Goal: Task Accomplishment & Management: Manage account settings

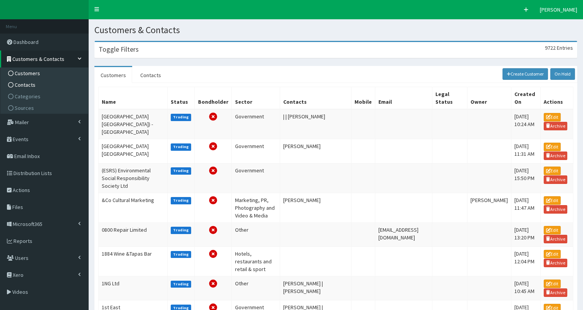
click at [38, 84] on link "Contacts" at bounding box center [45, 85] width 86 height 12
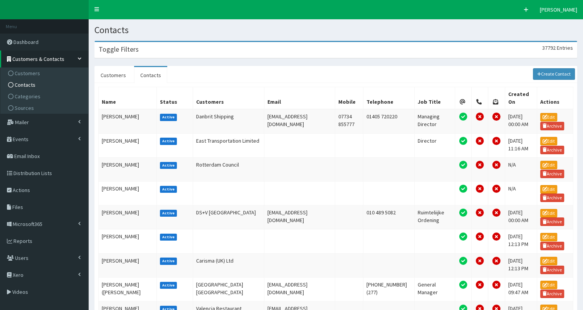
click at [191, 48] on div "Toggle Filters 37792 Entries" at bounding box center [336, 50] width 482 height 16
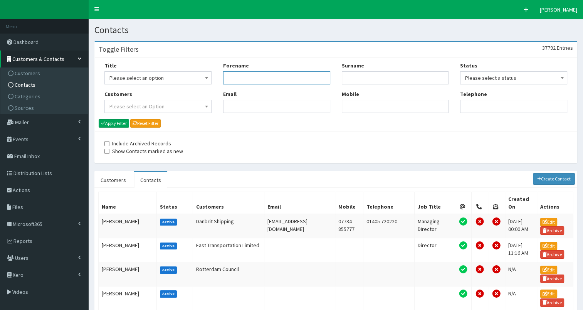
click at [257, 83] on input "Forename" at bounding box center [276, 77] width 107 height 13
type input "mike"
type input "park"
click at [120, 121] on button "Apply Filter" at bounding box center [114, 123] width 30 height 8
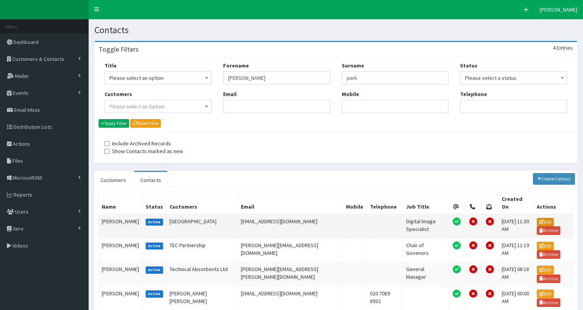
click at [545, 218] on link "Edit" at bounding box center [545, 222] width 17 height 8
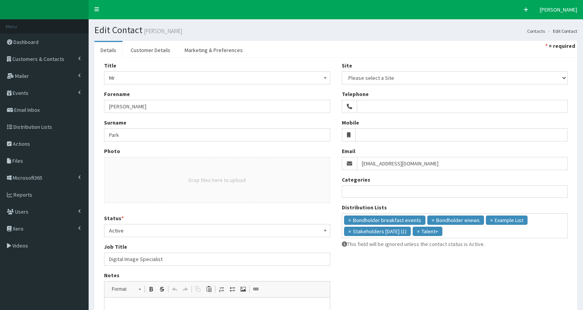
select select
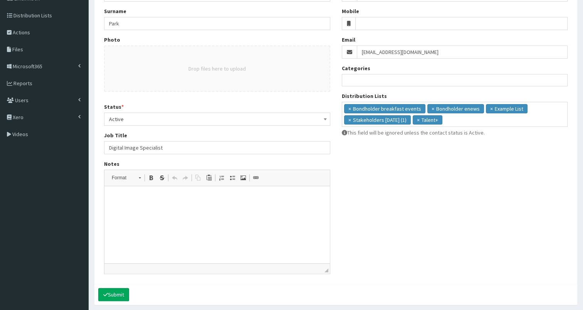
scroll to position [117, 0]
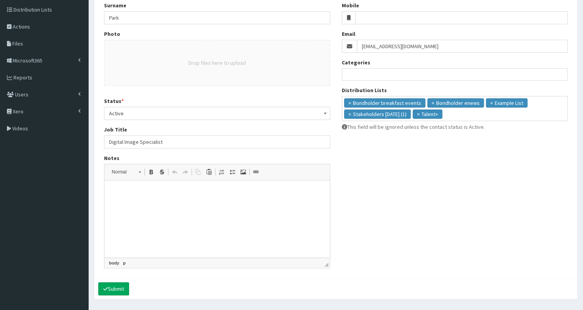
click at [186, 200] on html at bounding box center [216, 192] width 225 height 24
drag, startPoint x: 108, startPoint y: 139, endPoint x: 213, endPoint y: 139, distance: 104.8
click at [213, 139] on input "Digital Image Specialist" at bounding box center [217, 141] width 226 height 13
click at [130, 212] on html "Image & Content Specialist Student Recruitment & Marketing" at bounding box center [216, 196] width 225 height 32
click at [209, 202] on p "Image & Content Specialist Student Recruitment & Marketing" at bounding box center [217, 196] width 210 height 16
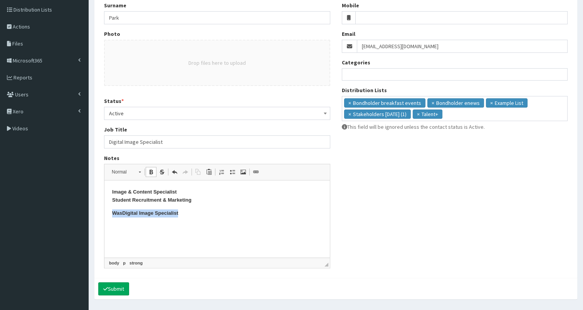
drag, startPoint x: 110, startPoint y: 215, endPoint x: 212, endPoint y: 219, distance: 101.8
click at [212, 219] on html "Image & Content Specialist Student Recruitment & Marketing Was Digital Image Sp…" at bounding box center [216, 202] width 225 height 44
click at [152, 169] on span at bounding box center [151, 172] width 6 height 6
drag, startPoint x: 109, startPoint y: 192, endPoint x: 198, endPoint y: 195, distance: 89.1
click at [198, 195] on html "Image & Content Specialist Student Recruitment & Marketing Was Digital Image Sp…" at bounding box center [216, 202] width 225 height 44
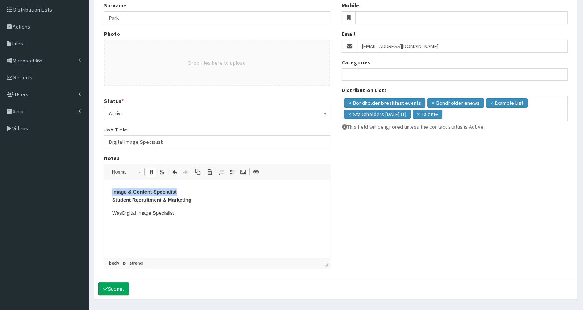
copy strong "Image & Content Specialist"
paste input "Image & Content"
drag, startPoint x: 112, startPoint y: 201, endPoint x: 236, endPoint y: 200, distance: 123.4
click at [236, 200] on p "Image & Content Specialist Student Recruitment & Marketing" at bounding box center [217, 196] width 210 height 16
copy strong "Student Recruitment & Marketing"
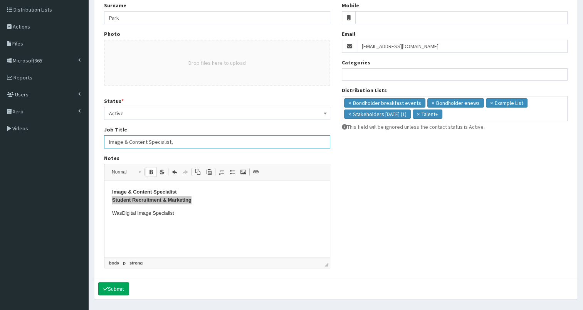
click at [183, 138] on input "Image & Content Specialist," at bounding box center [217, 141] width 226 height 13
type input "Image & Content Specialist, Student Recruitment & Marketing"
drag, startPoint x: 110, startPoint y: 190, endPoint x: 202, endPoint y: 199, distance: 92.2
click at [202, 199] on html "Image & Content Specialist Student Recruitment & Marketing Was Digital Image Sp…" at bounding box center [216, 202] width 225 height 44
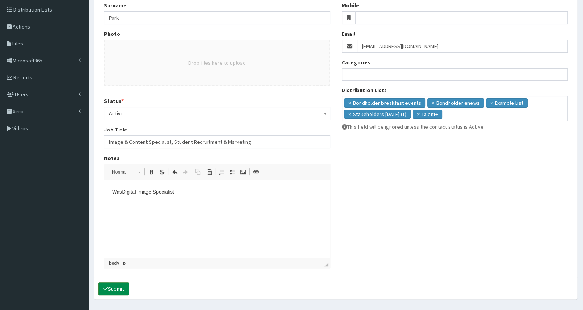
click at [113, 287] on button "Submit" at bounding box center [113, 288] width 31 height 13
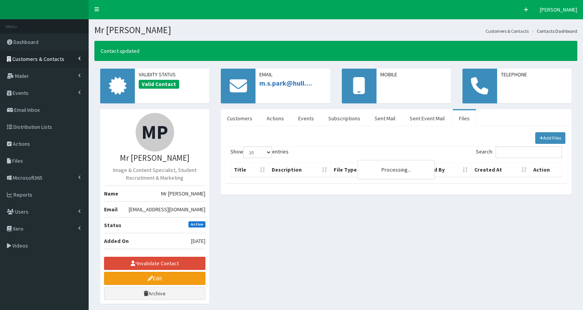
click at [45, 59] on span "Customers & Contacts" at bounding box center [38, 59] width 52 height 7
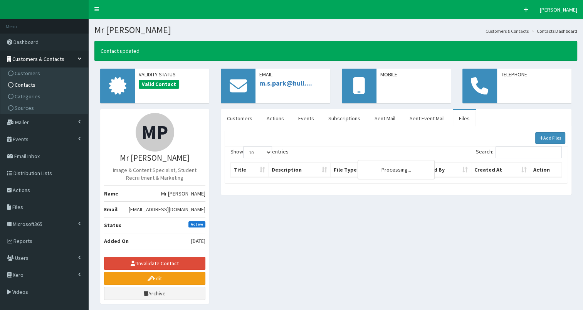
click at [43, 83] on link "Contacts" at bounding box center [45, 85] width 86 height 12
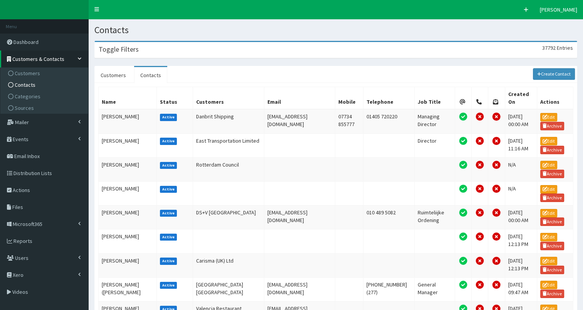
click at [158, 51] on div "Toggle Filters 37792 Entries" at bounding box center [336, 50] width 482 height 16
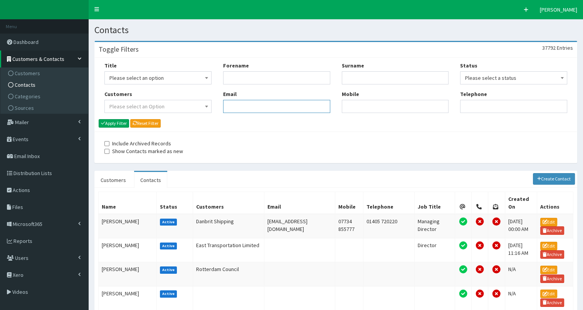
click at [237, 112] on input "Email" at bounding box center [276, 106] width 107 height 13
paste input ""a.j.simpson@hull.ac.uk" <a.j.simpson@hull.ac.uk>"
click at [280, 106] on input "a.j.simpson@hull.ac.uk>" at bounding box center [276, 106] width 107 height 13
drag, startPoint x: 226, startPoint y: 104, endPoint x: 290, endPoint y: 105, distance: 64.0
click at [290, 105] on input "a.j.simpson@hull.ac.uk" at bounding box center [276, 106] width 107 height 13
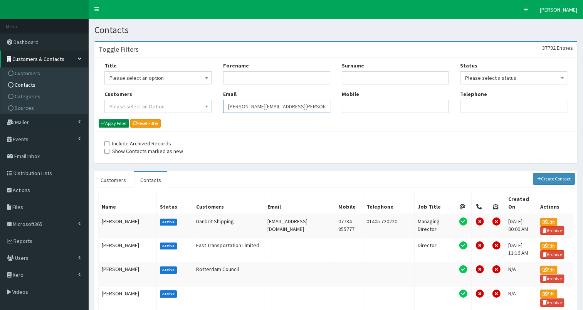
type input "a.j.simpson@hull.ac.uk"
click at [111, 123] on button "Apply Filter" at bounding box center [114, 123] width 30 height 8
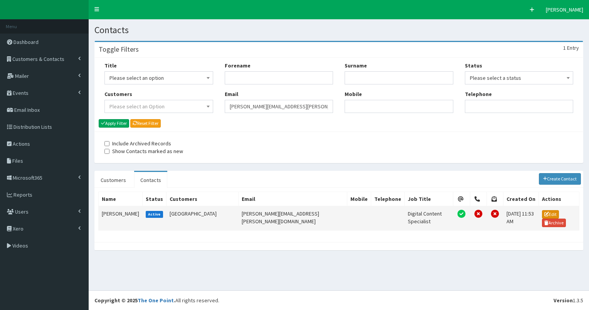
click at [544, 212] on link "Edit" at bounding box center [550, 214] width 17 height 8
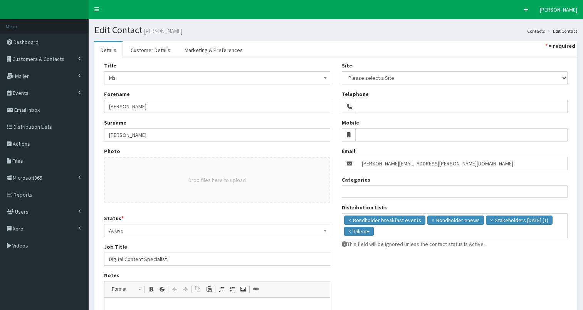
select select
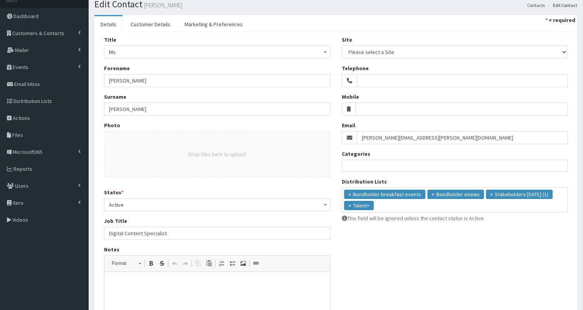
scroll to position [25, 0]
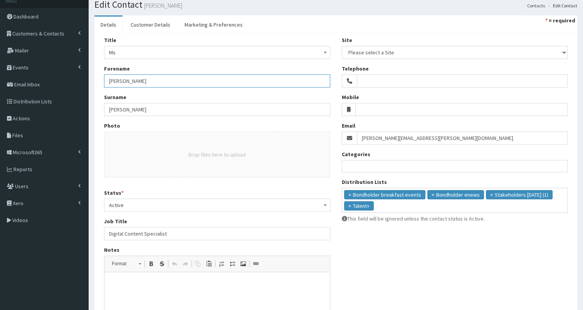
drag, startPoint x: 106, startPoint y: 79, endPoint x: 170, endPoint y: 82, distance: 63.7
click at [170, 82] on input "Alexander" at bounding box center [217, 80] width 226 height 13
click at [131, 52] on span "Ms" at bounding box center [217, 52] width 216 height 11
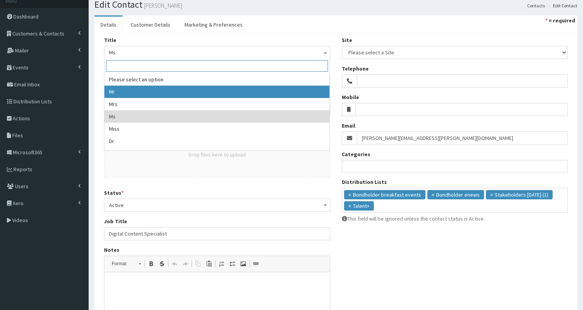
select select "1"
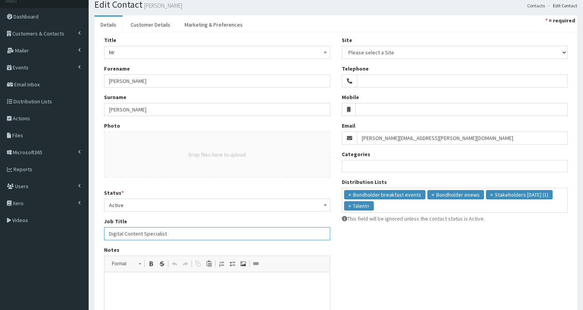
drag, startPoint x: 108, startPoint y: 233, endPoint x: 178, endPoint y: 234, distance: 69.8
click at [178, 234] on input "Digital Content Specialist" at bounding box center [217, 233] width 226 height 13
click at [132, 282] on p at bounding box center [217, 284] width 210 height 8
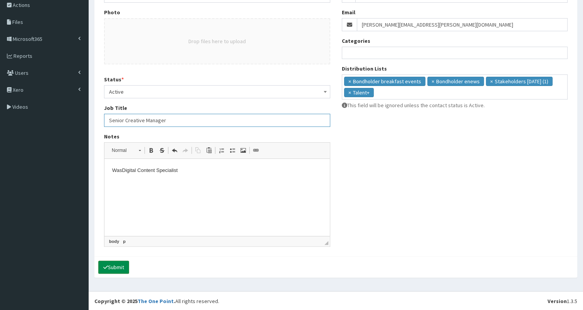
type input "Senior Creative Manager"
click at [119, 268] on button "Submit" at bounding box center [113, 267] width 31 height 13
